Goal: Task Accomplishment & Management: Use online tool/utility

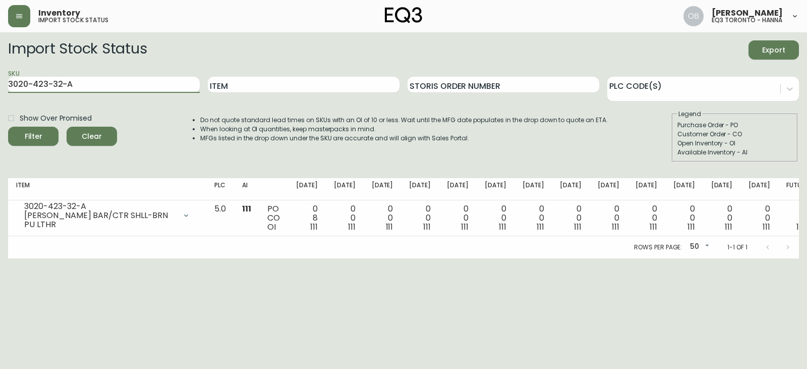
click at [0, 79] on main "Import Stock Status Export SKU 3020-423-32-A Item Storis Order Number PLC Code(…" at bounding box center [403, 145] width 807 height 226
click at [8, 127] on button "Filter" at bounding box center [33, 136] width 50 height 19
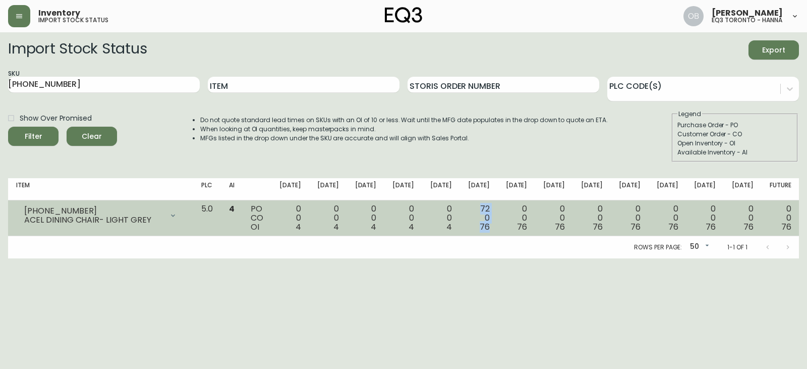
drag, startPoint x: 502, startPoint y: 207, endPoint x: 511, endPoint y: 230, distance: 24.9
click at [498, 230] on td "72 0 76" at bounding box center [479, 218] width 38 height 36
click at [490, 230] on span "76" at bounding box center [485, 227] width 10 height 12
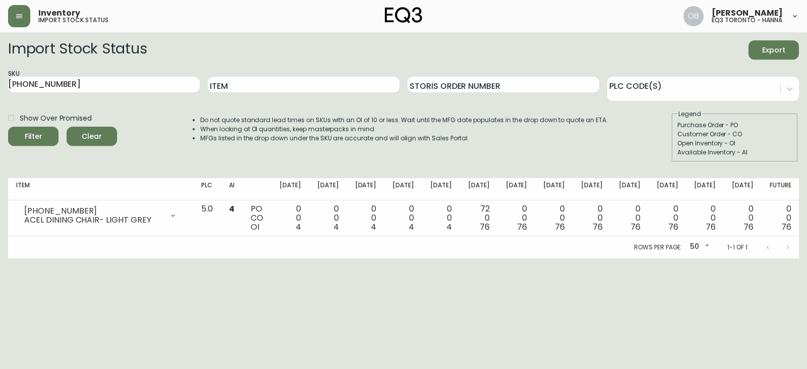
click at [461, 136] on li "MFGs listed in the drop down under the SKU are accurate and will align with Sal…" at bounding box center [404, 138] width 408 height 9
drag, startPoint x: 448, startPoint y: 138, endPoint x: 467, endPoint y: 144, distance: 19.1
click at [467, 144] on div "Do not quote standard lead times on SKUs with an OI of 10 or less. Wait until t…" at bounding box center [394, 135] width 428 height 52
click at [463, 140] on li "MFGs listed in the drop down under the SKU are accurate and will align with Sal…" at bounding box center [404, 138] width 408 height 9
click at [439, 138] on li "MFGs listed in the drop down under the SKU are accurate and will align with Sal…" at bounding box center [404, 138] width 408 height 9
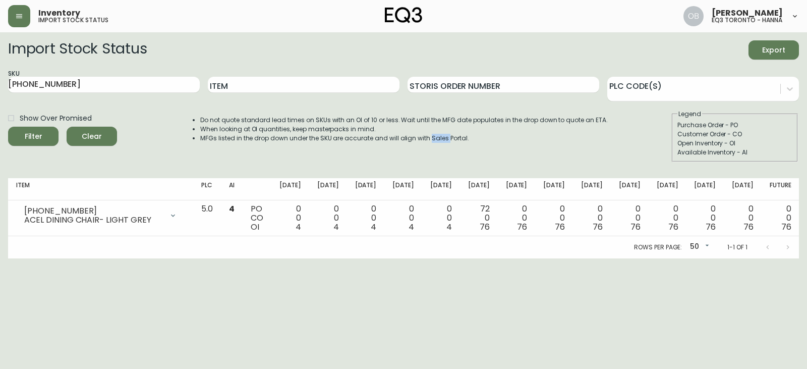
click at [439, 138] on li "MFGs listed in the drop down under the SKU are accurate and will align with Sal…" at bounding box center [404, 138] width 408 height 9
click at [456, 139] on li "MFGs listed in the drop down under the SKU are accurate and will align with Sal…" at bounding box center [404, 138] width 408 height 9
drag, startPoint x: 456, startPoint y: 139, endPoint x: 445, endPoint y: 140, distance: 10.6
click at [445, 140] on li "MFGs listed in the drop down under the SKU are accurate and will align with Sal…" at bounding box center [404, 138] width 408 height 9
click at [431, 133] on li "When looking at OI quantities, keep masterpacks in mind." at bounding box center [404, 129] width 408 height 9
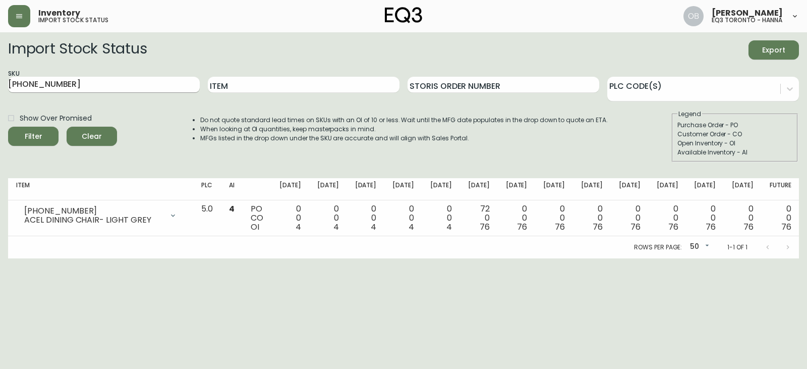
click at [159, 85] on input "[PHONE_NUMBER]" at bounding box center [104, 85] width 192 height 16
paste input "423-4-B"
click at [8, 127] on button "Filter" at bounding box center [33, 136] width 50 height 19
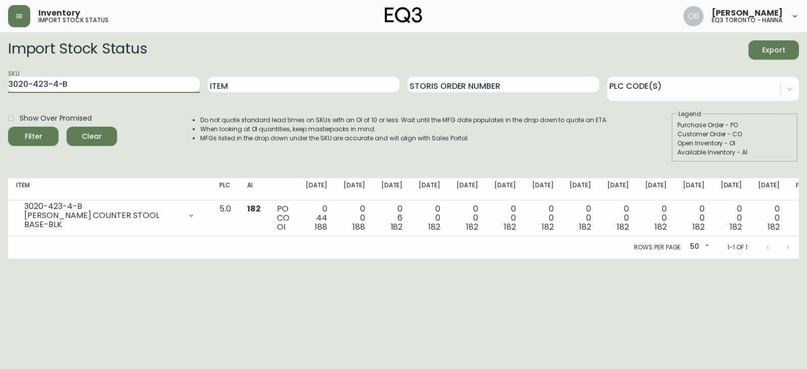
click at [113, 82] on input "3020-423-4-B" at bounding box center [104, 85] width 192 height 16
paste input "32-A"
click at [8, 127] on button "Filter" at bounding box center [33, 136] width 50 height 19
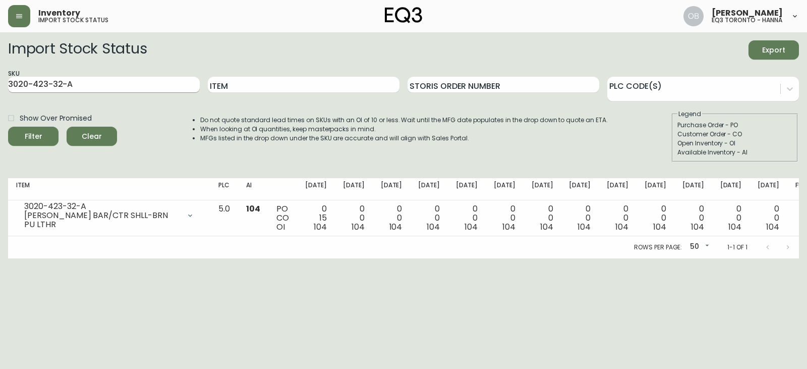
click at [102, 79] on input "3020-423-32-A" at bounding box center [104, 85] width 192 height 16
paste input "[PHONE_NUMBER]"
click at [8, 127] on button "Filter" at bounding box center [33, 136] width 50 height 19
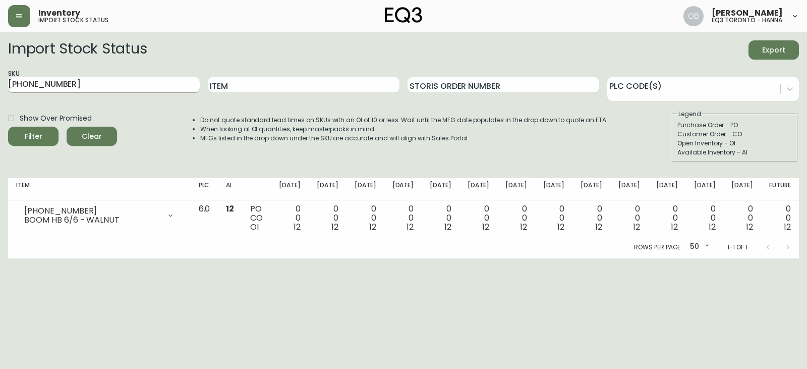
click at [99, 88] on input "[PHONE_NUMBER]" at bounding box center [104, 85] width 192 height 16
paste input "0"
click at [8, 127] on button "Filter" at bounding box center [33, 136] width 50 height 19
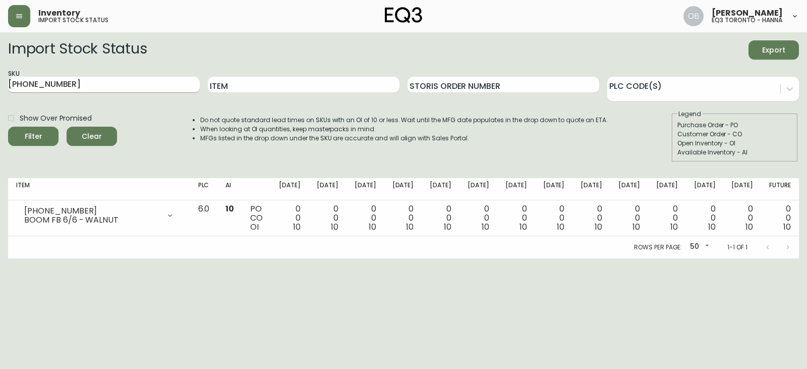
click at [146, 84] on input "[PHONE_NUMBER]" at bounding box center [104, 85] width 192 height 16
paste input "12"
click at [8, 127] on button "Filter" at bounding box center [33, 136] width 50 height 19
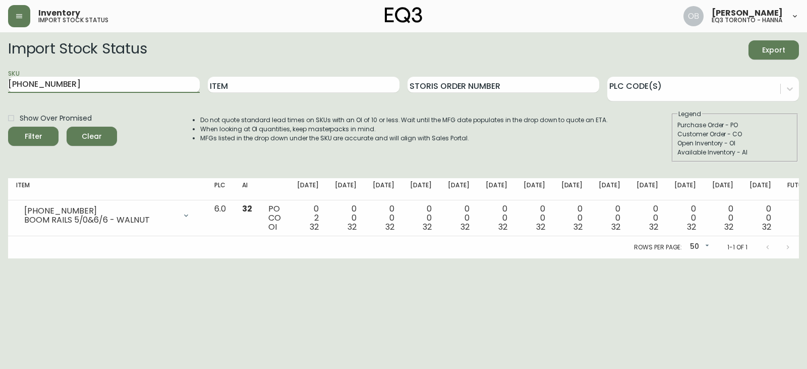
click at [99, 83] on input "[PHONE_NUMBER]" at bounding box center [104, 85] width 192 height 16
paste input "[PHONE_NUMBER]"
type input "[PHONE_NUMBER]"
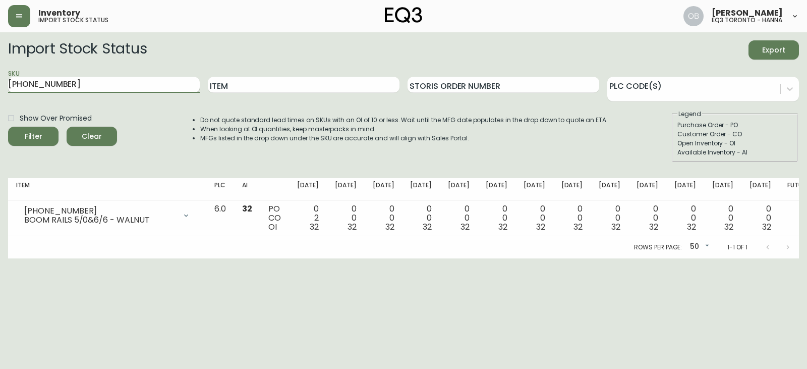
click at [8, 127] on button "Filter" at bounding box center [33, 136] width 50 height 19
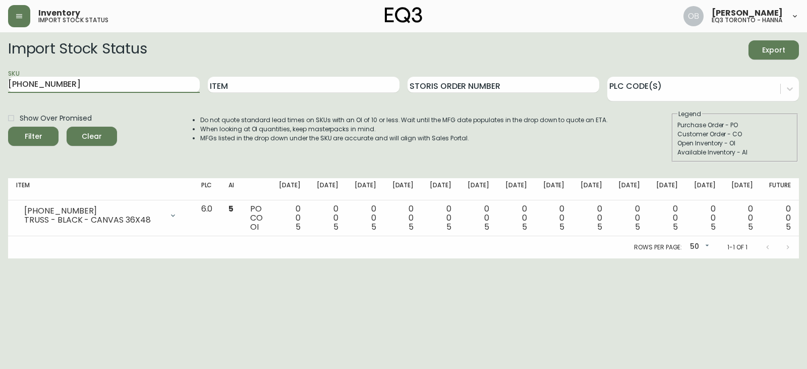
click at [395, 158] on div "Do not quote standard lead times on SKUs with an OI of 10 or less. Wait until t…" at bounding box center [394, 135] width 428 height 52
